Goal: Task Accomplishment & Management: Manage account settings

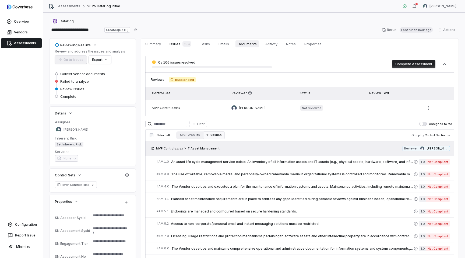
click at [253, 44] on span "Documents" at bounding box center [246, 43] width 23 height 7
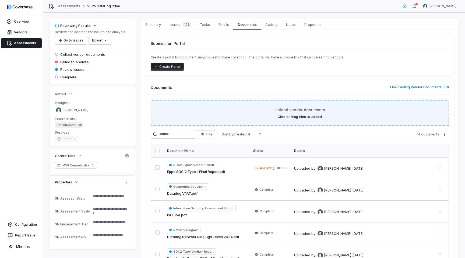
scroll to position [24, 0]
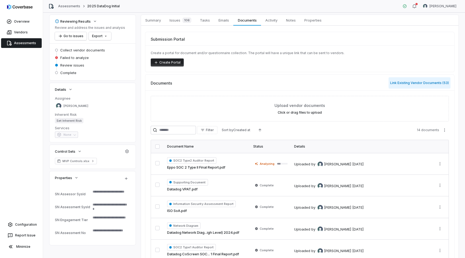
click at [427, 84] on button "Link Existing Vendor Documents ( 53 )" at bounding box center [420, 82] width 62 height 11
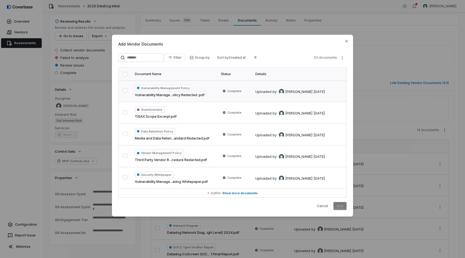
click at [125, 90] on button "button" at bounding box center [125, 90] width 4 height 4
click at [339, 206] on button "Add" at bounding box center [339, 206] width 13 height 8
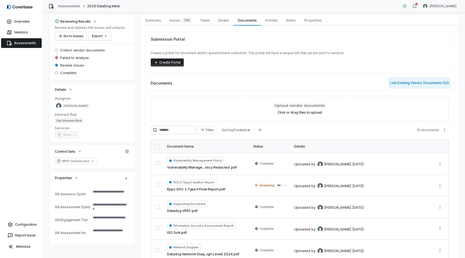
click at [420, 83] on button "Link Existing Vendor Documents ( 52 )" at bounding box center [420, 82] width 62 height 11
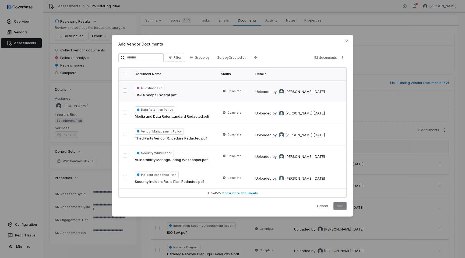
click at [125, 91] on button "button" at bounding box center [125, 90] width 4 height 4
click at [125, 112] on button "button" at bounding box center [125, 112] width 4 height 4
click at [125, 135] on button "button" at bounding box center [125, 134] width 4 height 4
click at [124, 155] on button "button" at bounding box center [125, 155] width 4 height 4
click at [124, 175] on button "button" at bounding box center [125, 177] width 4 height 4
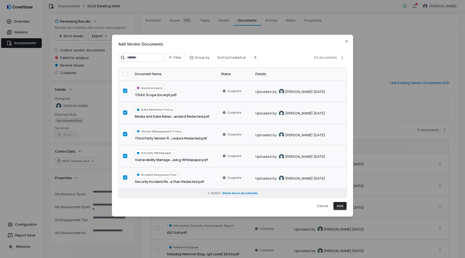
click at [247, 193] on span "Show more documents" at bounding box center [240, 193] width 36 height 4
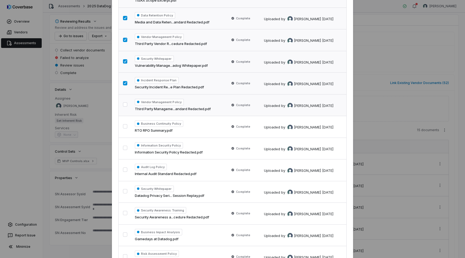
scroll to position [116, 0]
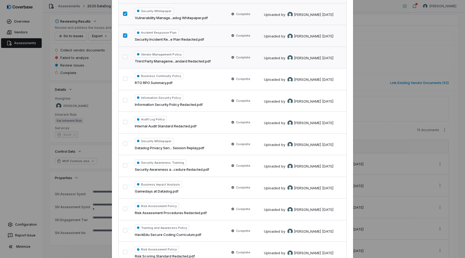
click at [125, 57] on button "button" at bounding box center [125, 57] width 4 height 4
click at [125, 81] on button "button" at bounding box center [125, 78] width 4 height 4
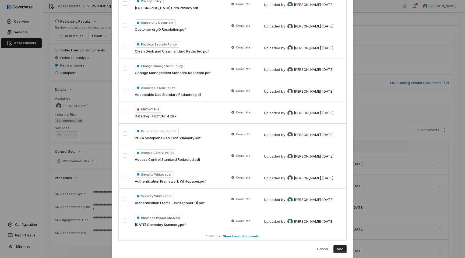
scroll to position [966, 0]
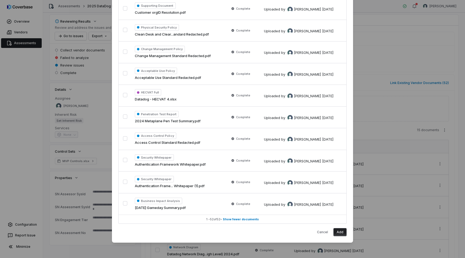
click at [339, 232] on button "Add" at bounding box center [339, 232] width 13 height 8
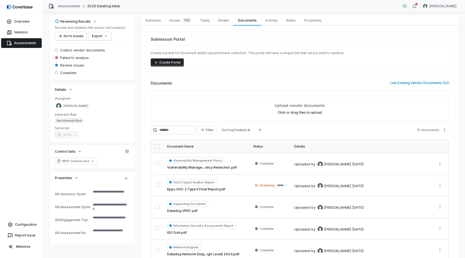
click at [18, 44] on link "Assessments" at bounding box center [21, 43] width 41 height 10
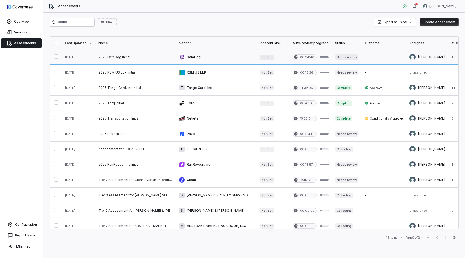
click at [271, 57] on link at bounding box center [273, 57] width 33 height 15
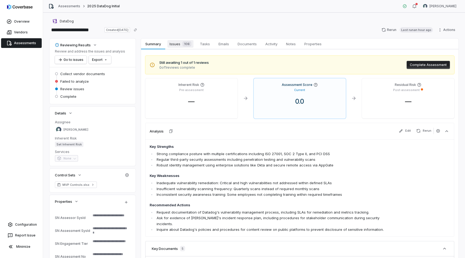
click at [182, 43] on div "106" at bounding box center [185, 43] width 11 height 5
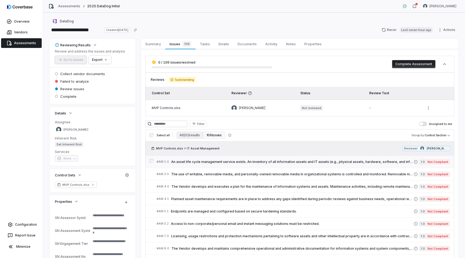
click at [261, 162] on span "An asset life cycle management service exists. An inventory of all information …" at bounding box center [292, 162] width 242 height 4
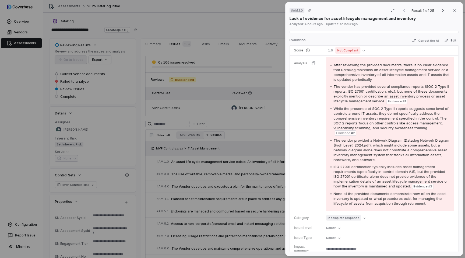
scroll to position [75, 0]
click at [256, 132] on div "# AM.1.0 Result 1 of 25 Close Lack of evidence for asset lifecycle management a…" at bounding box center [232, 129] width 465 height 258
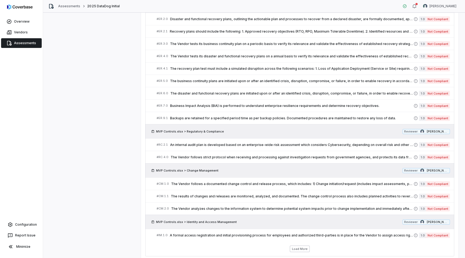
scroll to position [303, 0]
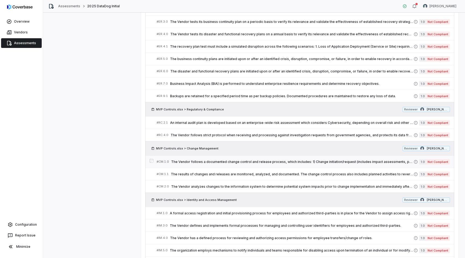
click at [251, 160] on span "The Vendor follows a documented change control and release process, which inclu…" at bounding box center [292, 162] width 242 height 4
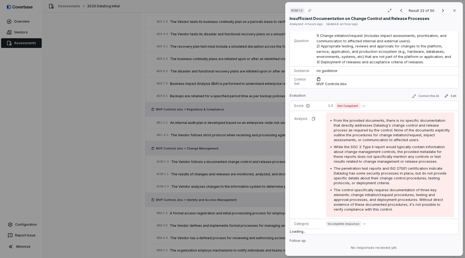
scroll to position [66, 0]
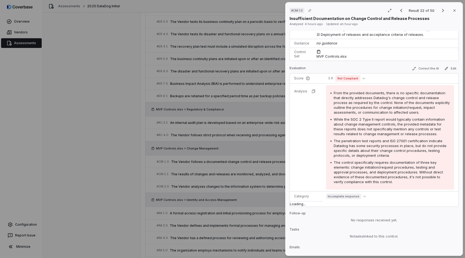
click at [243, 117] on div "# CM.1.0 Result 22 of 50 Close Insufficient Documentation on Change Control and…" at bounding box center [232, 129] width 465 height 258
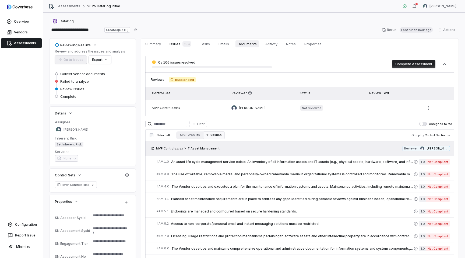
click at [245, 44] on span "Documents" at bounding box center [246, 43] width 23 height 7
type textarea "*"
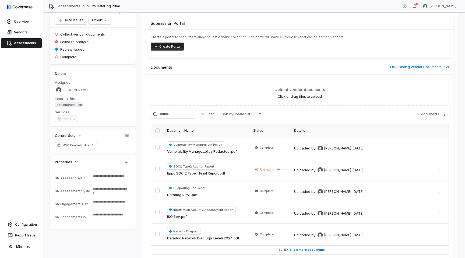
scroll to position [65, 0]
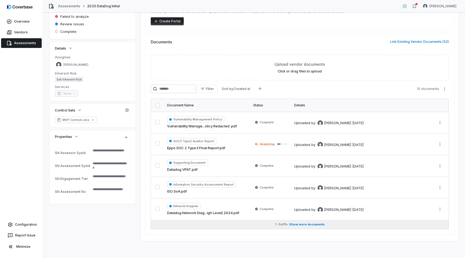
click at [308, 225] on span "Show more documents" at bounding box center [307, 224] width 36 height 4
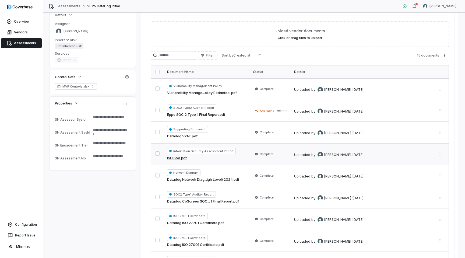
scroll to position [118, 0]
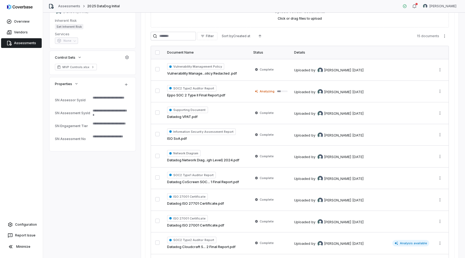
click at [157, 53] on button "button" at bounding box center [157, 52] width 4 height 4
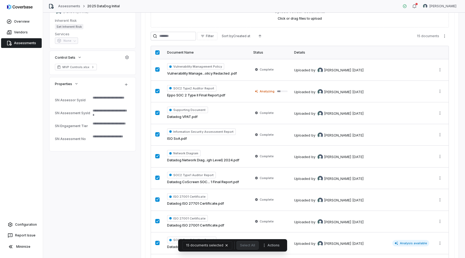
click at [157, 50] on th at bounding box center [157, 52] width 13 height 13
click at [157, 52] on button "button" at bounding box center [157, 52] width 4 height 4
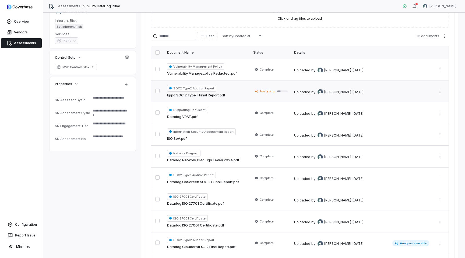
click at [159, 91] on button "button" at bounding box center [157, 91] width 4 height 4
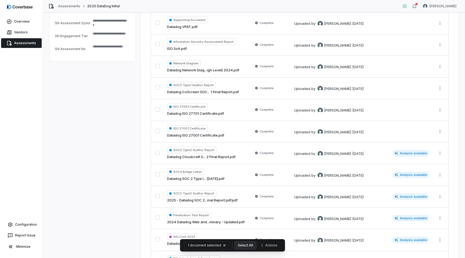
scroll to position [221, 0]
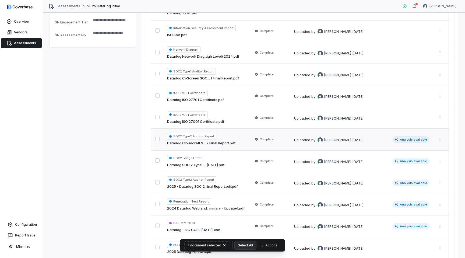
click at [157, 138] on button "button" at bounding box center [157, 139] width 4 height 4
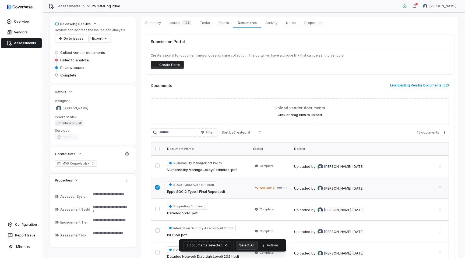
scroll to position [0, 0]
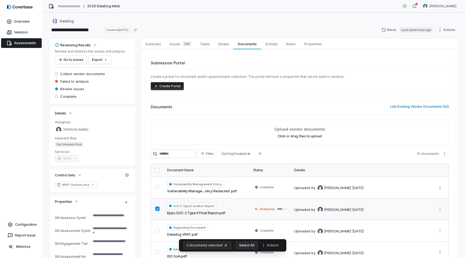
click at [226, 245] on icon "button" at bounding box center [226, 245] width 4 height 4
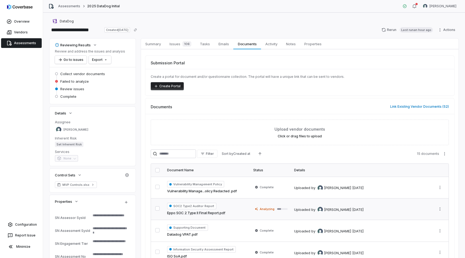
click at [26, 44] on link "Assessments" at bounding box center [21, 43] width 41 height 10
